Goal: Communication & Community: Answer question/provide support

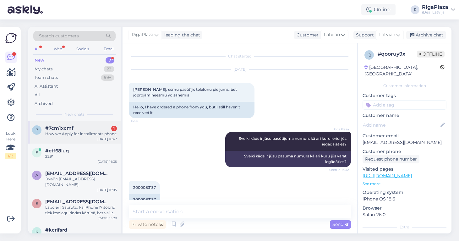
scroll to position [394, 0]
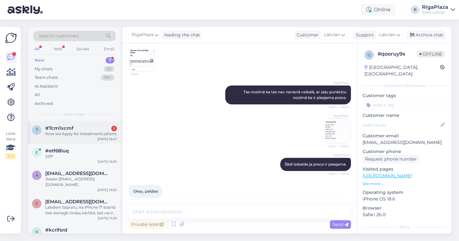
click at [79, 131] on div "How we Apply for installments phone" at bounding box center [81, 134] width 72 height 6
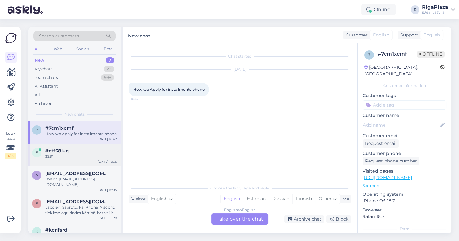
click at [69, 150] on div "#etf68luq" at bounding box center [81, 151] width 72 height 6
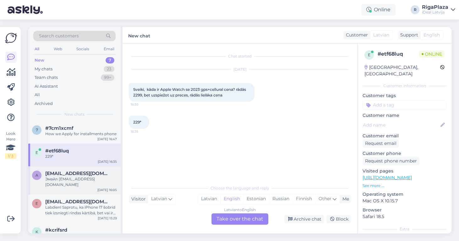
click at [73, 176] on div "Эмайл [EMAIL_ADDRESS][DOMAIN_NAME]" at bounding box center [81, 181] width 72 height 11
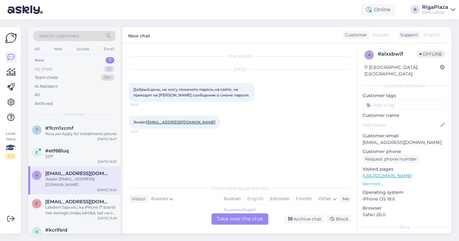
click at [87, 70] on div "My chats 23" at bounding box center [74, 69] width 82 height 9
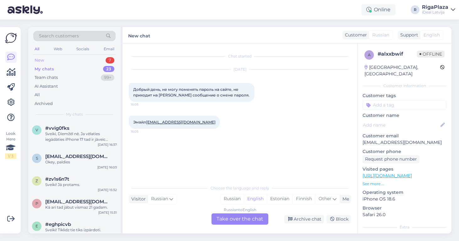
click at [87, 62] on div "New 7" at bounding box center [74, 60] width 82 height 9
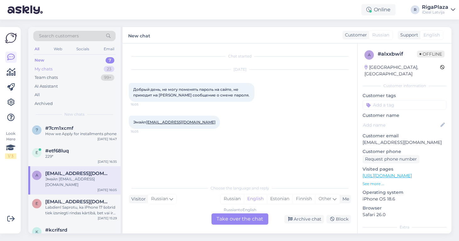
click at [84, 67] on div "My chats 23" at bounding box center [74, 69] width 82 height 9
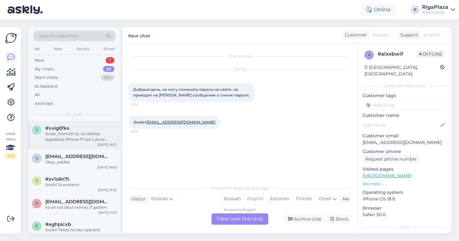
click at [63, 137] on div "Sveiki, Diemžēl nē. Ja vēlaties iegādāties iPhone 17 tad ir jāveic pasūtijums u…" at bounding box center [81, 136] width 72 height 11
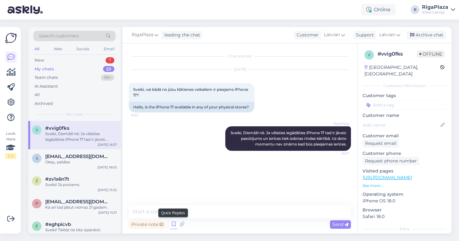
click at [171, 227] on icon at bounding box center [174, 223] width 8 height 9
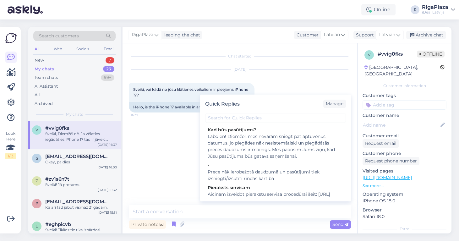
click at [188, 158] on div "RigaPlaza Sveiki, Diemžēl nē. Ja vēlaties iegādāties iPhone 17 tad ir jāveic pa…" at bounding box center [240, 138] width 222 height 38
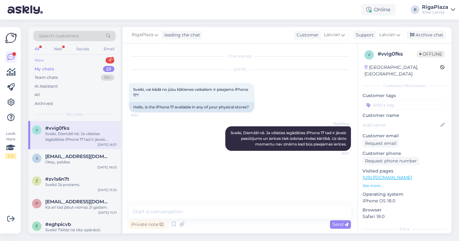
click at [102, 61] on div "New 8" at bounding box center [74, 60] width 82 height 9
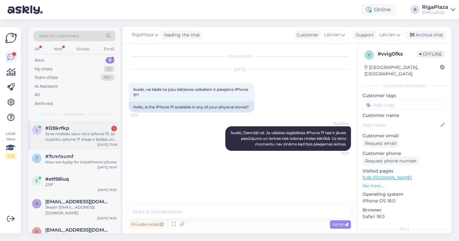
click at [76, 128] on div "#l28krfkp 1" at bounding box center [81, 128] width 72 height 6
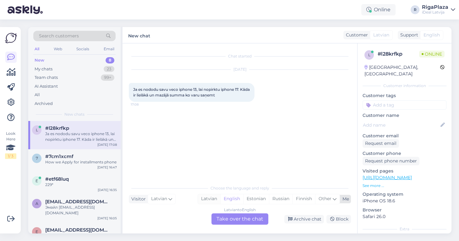
click at [214, 197] on div "Latvian" at bounding box center [209, 198] width 22 height 9
click at [227, 214] on div "Latvian to Latvian Take over the chat" at bounding box center [239, 218] width 57 height 11
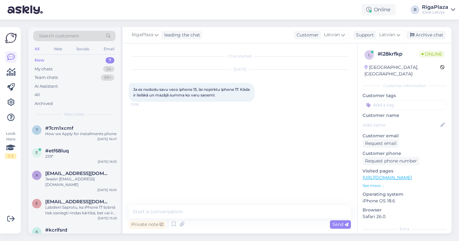
click at [230, 218] on div "Private note Send" at bounding box center [240, 224] width 222 height 12
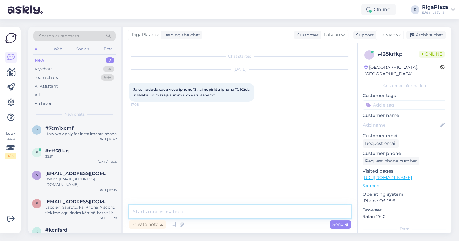
click at [231, 215] on textarea at bounding box center [240, 211] width 222 height 13
type textarea "Sveiki! Kāda atmiņa Jūsu 13 iPhone?"
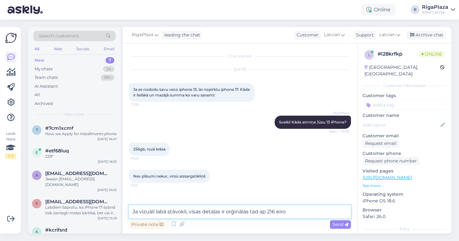
type textarea "Ja vizuāli labā stāvokli, visas detaļas ir orģinālas tad ap 216 eiro."
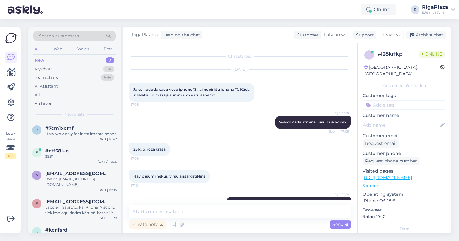
click at [234, 153] on div "256gb, rozā krāsa 17:09" at bounding box center [240, 149] width 222 height 27
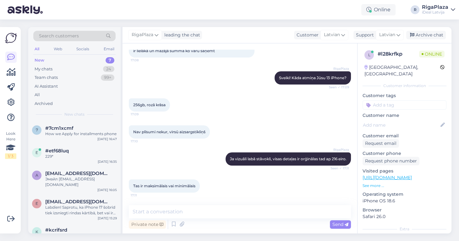
scroll to position [48, 0]
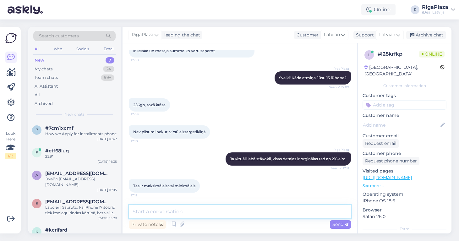
click at [182, 211] on textarea at bounding box center [240, 211] width 222 height 13
type textarea "maksimālais"
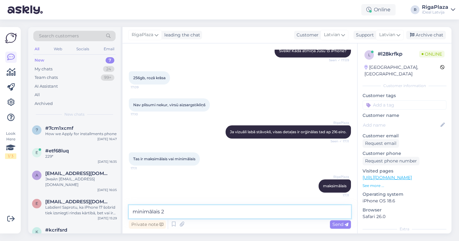
type textarea "minimālais 22"
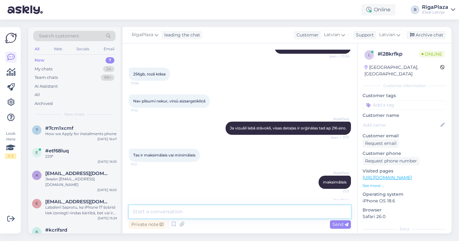
scroll to position [102, 0]
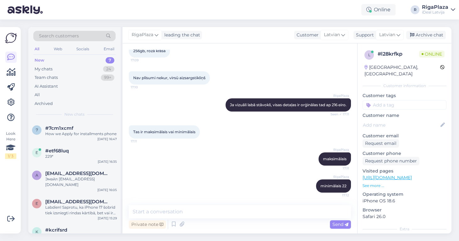
click at [429, 1] on div "Online R RigaPlaza iDeal [GEOGRAPHIC_DATA]" at bounding box center [229, 9] width 459 height 19
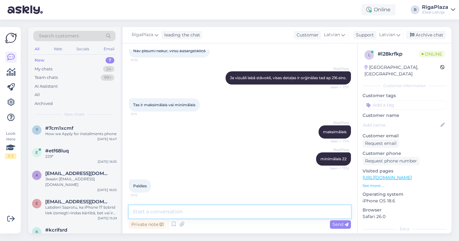
scroll to position [128, 0]
click at [224, 205] on textarea at bounding box center [240, 211] width 222 height 13
type textarea "Lūdzu!"
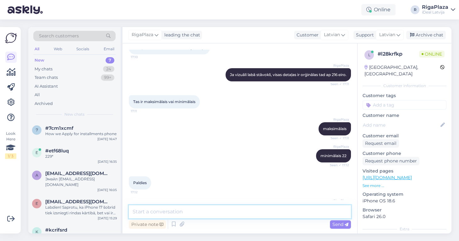
scroll to position [155, 0]
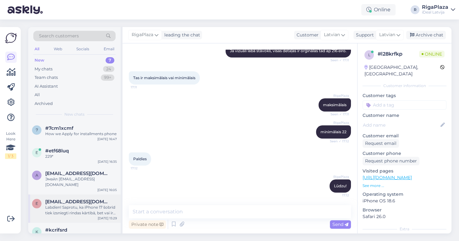
click at [79, 206] on div "Labdien! Saprotu, ka iPhone 17 šobrīd tiek izsniegti rindas kārtībā, bet vai ir…" at bounding box center [81, 209] width 72 height 11
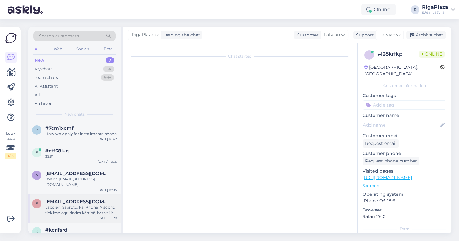
scroll to position [0, 0]
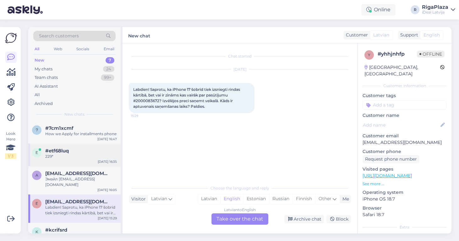
click at [68, 148] on span "#etf68luq" at bounding box center [57, 151] width 24 height 6
